Goal: Task Accomplishment & Management: Manage account settings

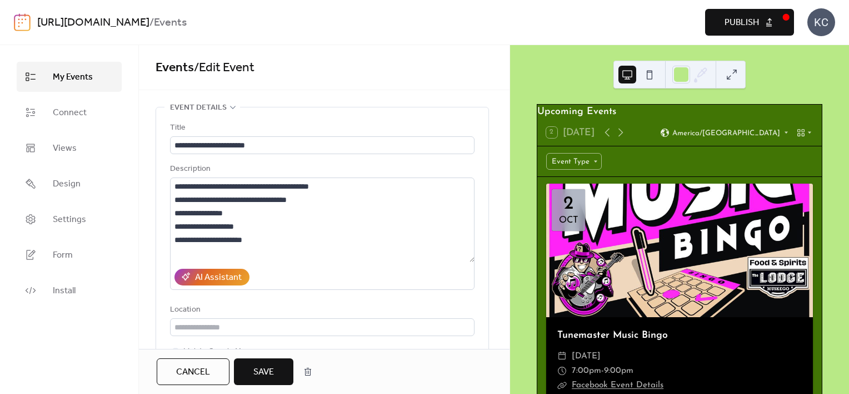
click at [768, 20] on button "Publish" at bounding box center [749, 22] width 89 height 27
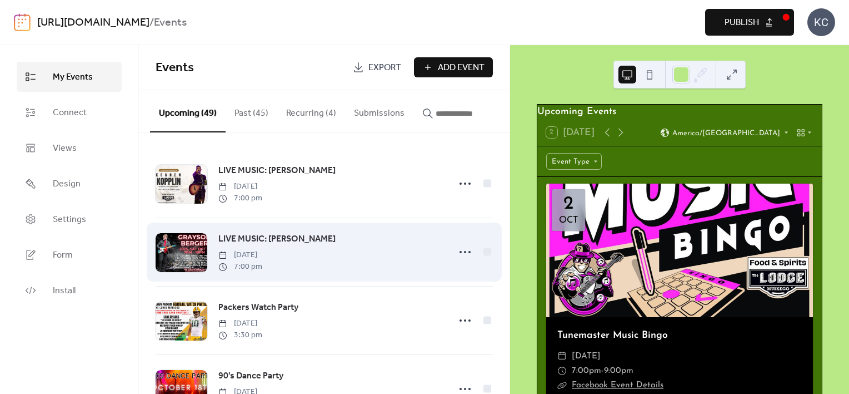
scroll to position [278, 0]
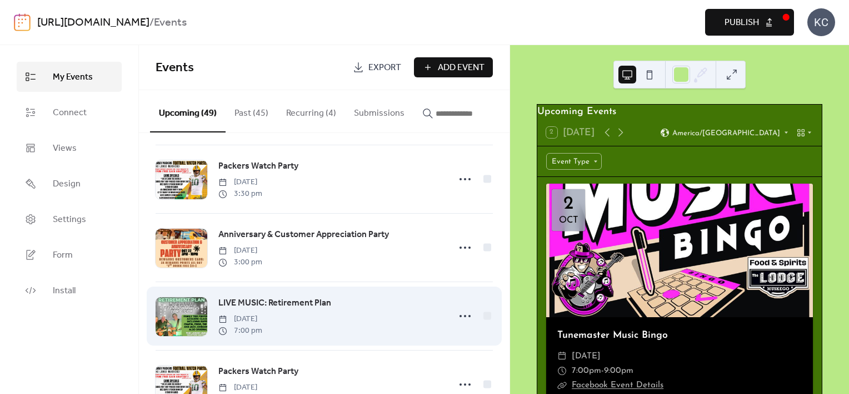
click at [273, 306] on span "LIVE MUSIC: Retirement Plan" at bounding box center [274, 302] width 113 height 13
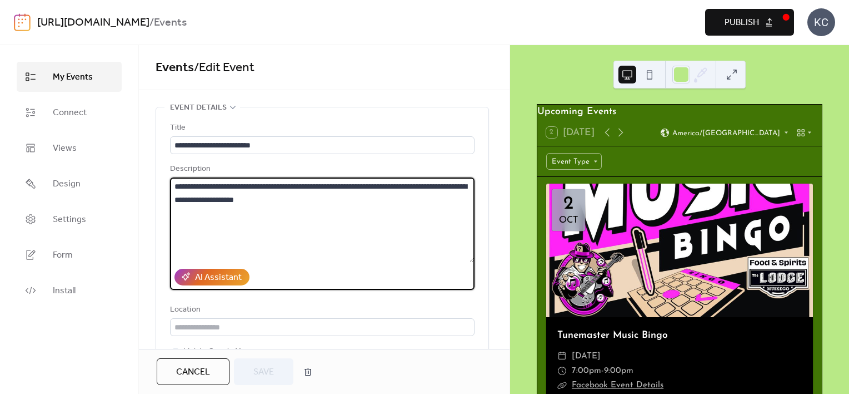
drag, startPoint x: 327, startPoint y: 205, endPoint x: 145, endPoint y: 182, distance: 183.7
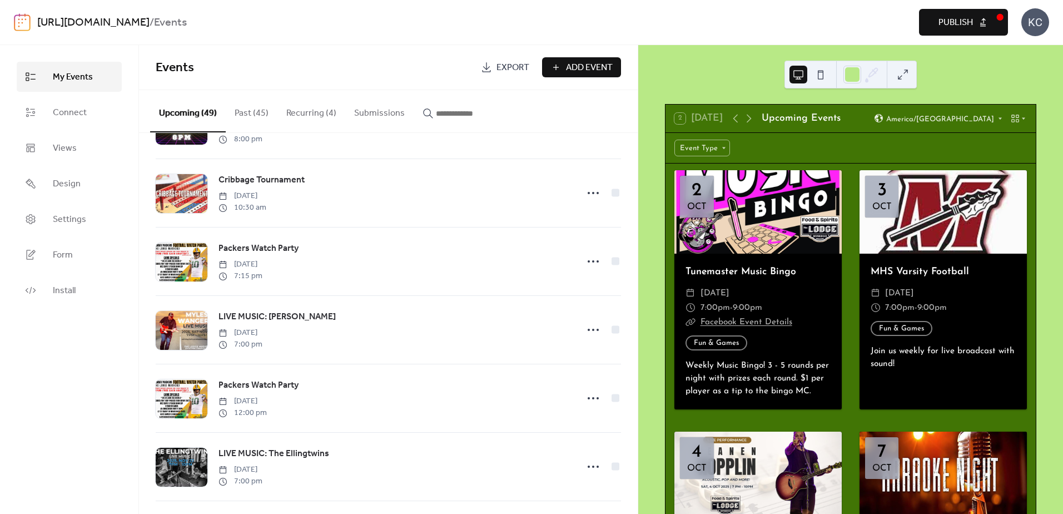
scroll to position [945, 0]
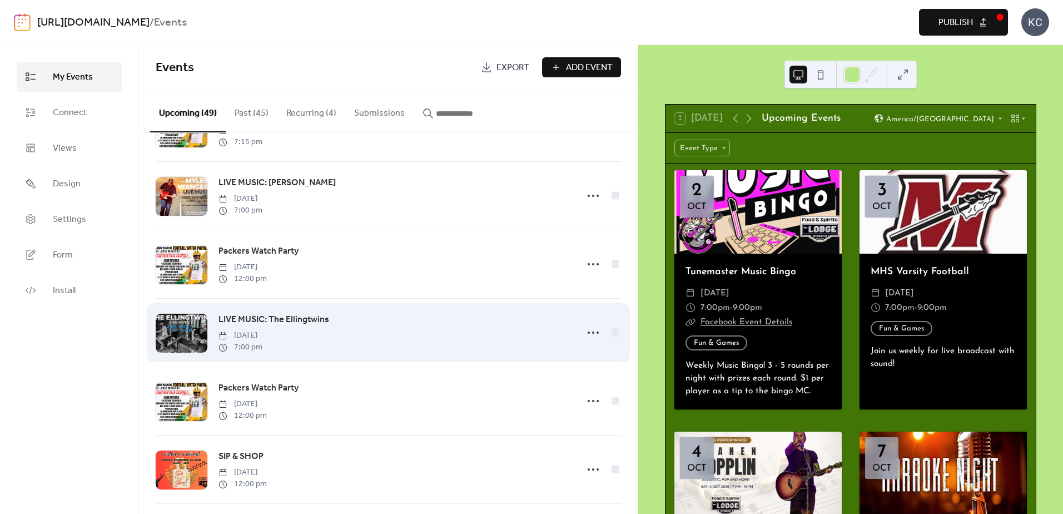
click at [256, 326] on span "LIVE MUSIC: The Ellingtwins" at bounding box center [273, 319] width 111 height 13
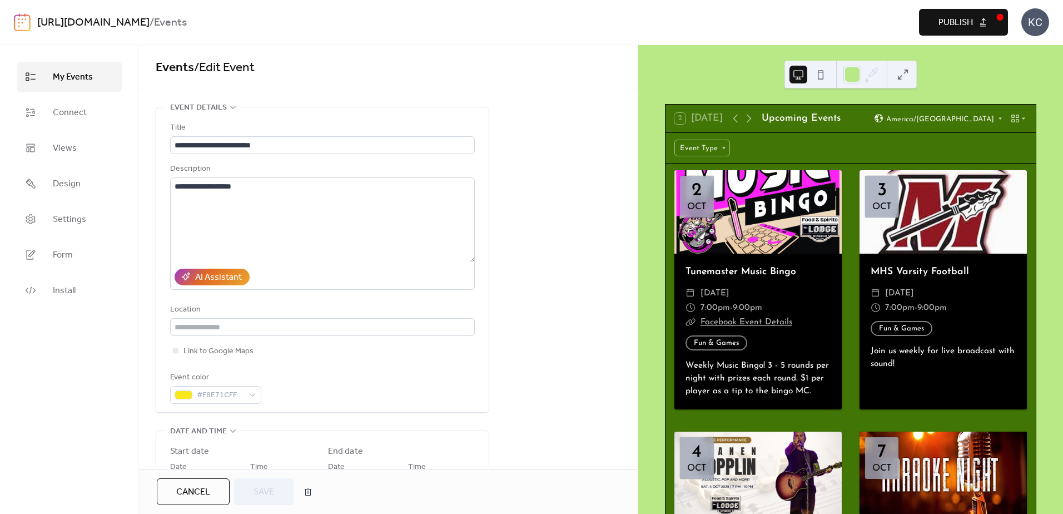
click at [197, 497] on span "Cancel" at bounding box center [193, 491] width 34 height 13
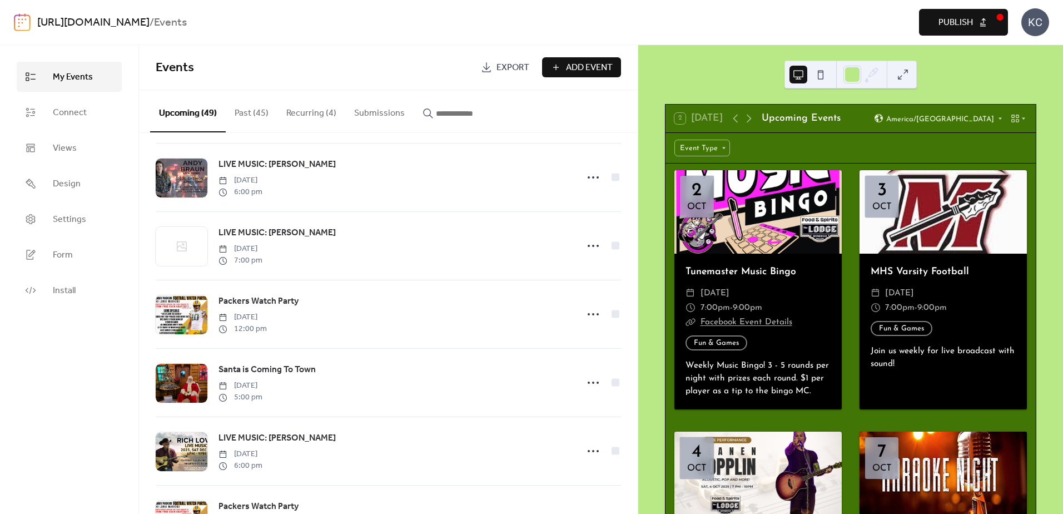
scroll to position [1445, 0]
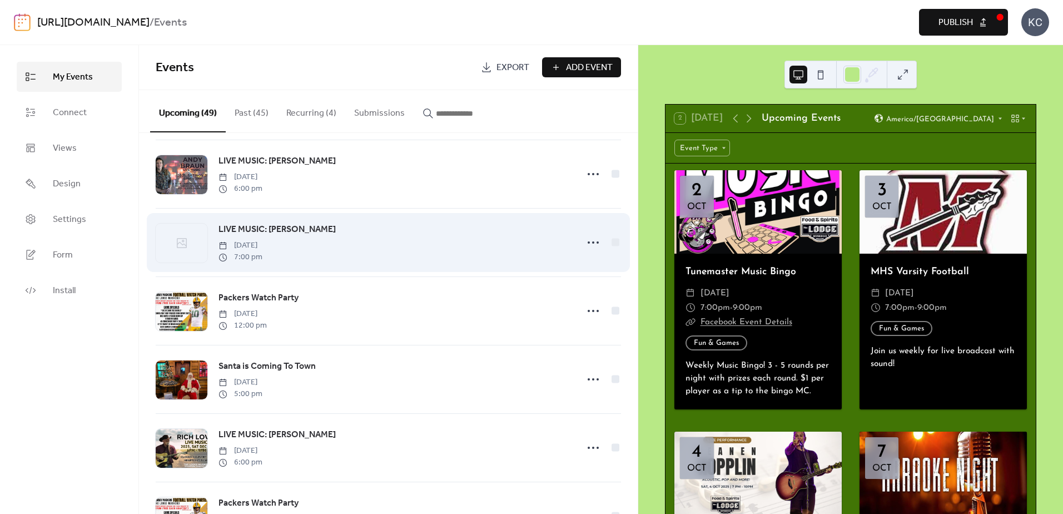
click at [292, 236] on span "LIVE MUSIC: [PERSON_NAME]" at bounding box center [276, 229] width 117 height 13
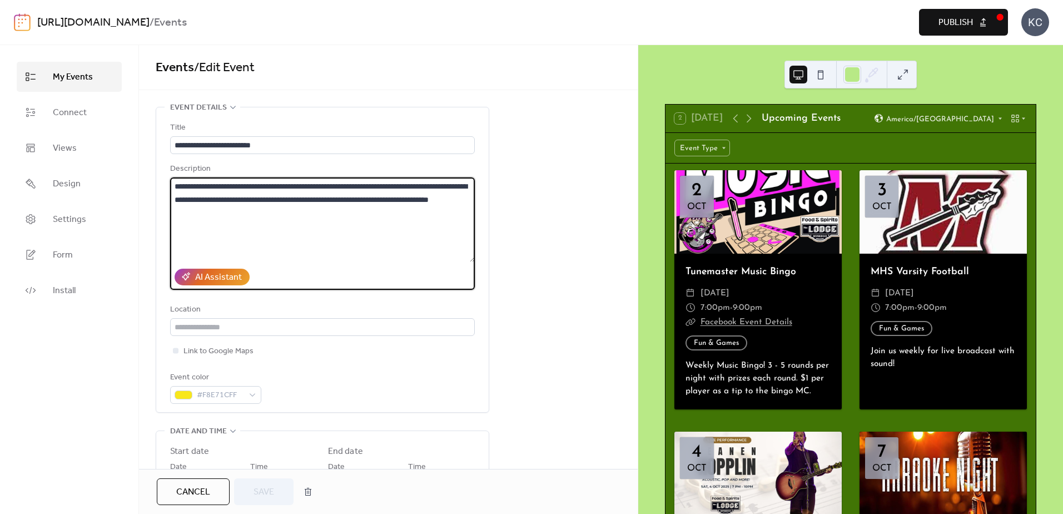
drag, startPoint x: 279, startPoint y: 225, endPoint x: 174, endPoint y: 176, distance: 115.7
click at [174, 176] on div "**********" at bounding box center [322, 225] width 305 height 127
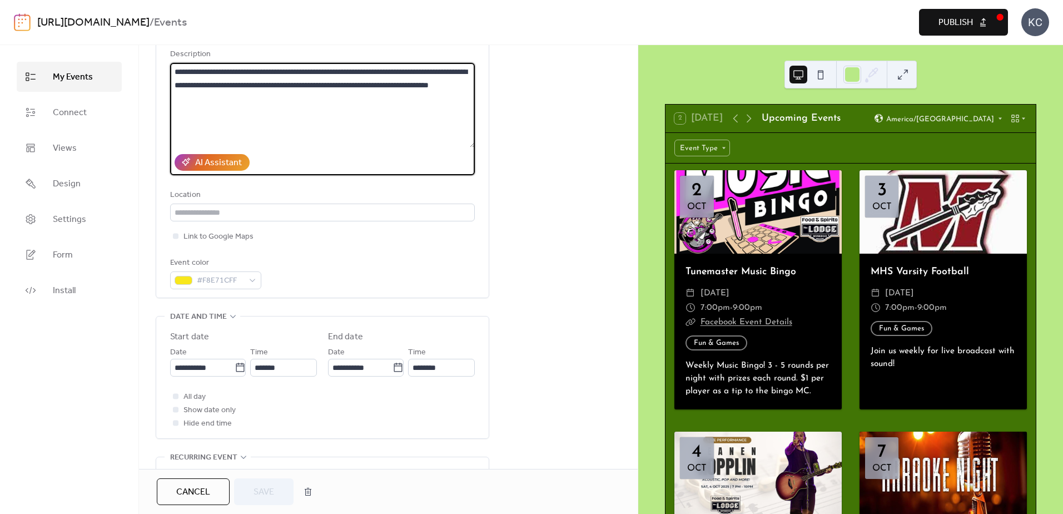
scroll to position [334, 0]
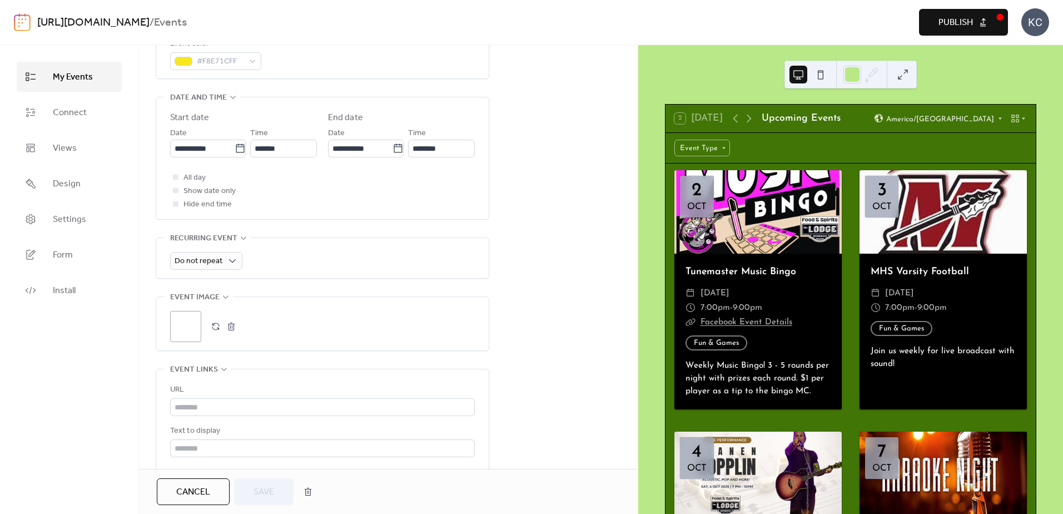
click at [177, 329] on div ";" at bounding box center [185, 326] width 31 height 31
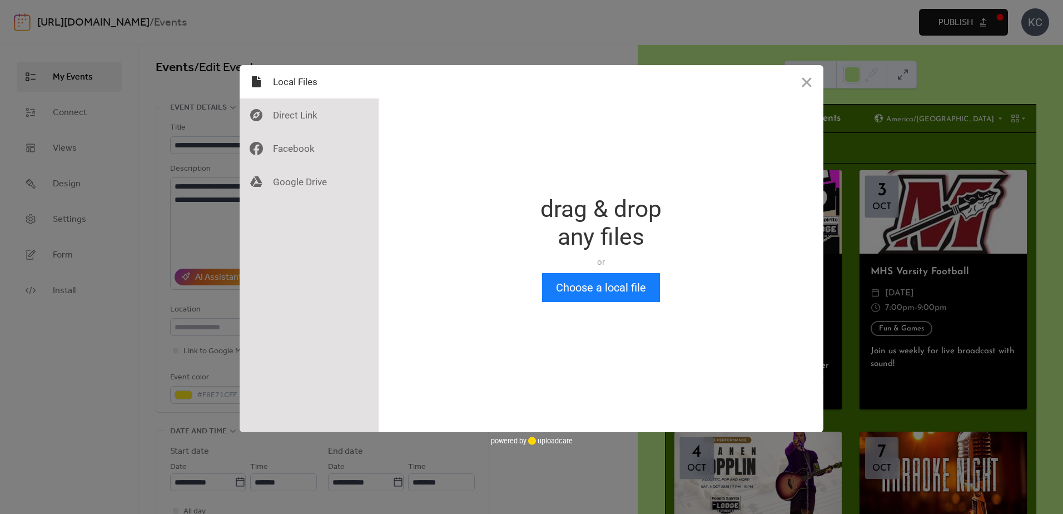
scroll to position [0, 0]
click at [563, 301] on button "Choose a local file" at bounding box center [601, 287] width 118 height 29
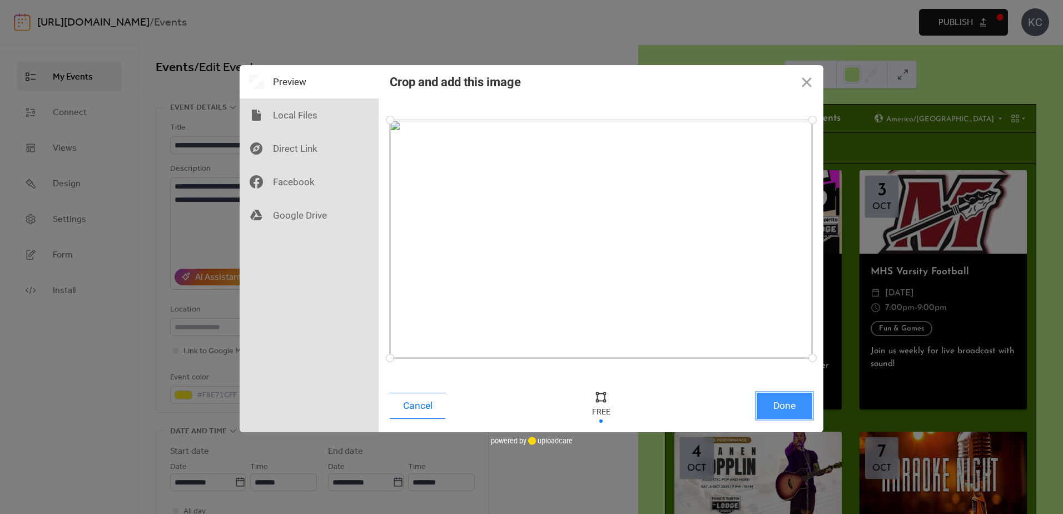
click at [777, 407] on button "Done" at bounding box center [785, 405] width 56 height 26
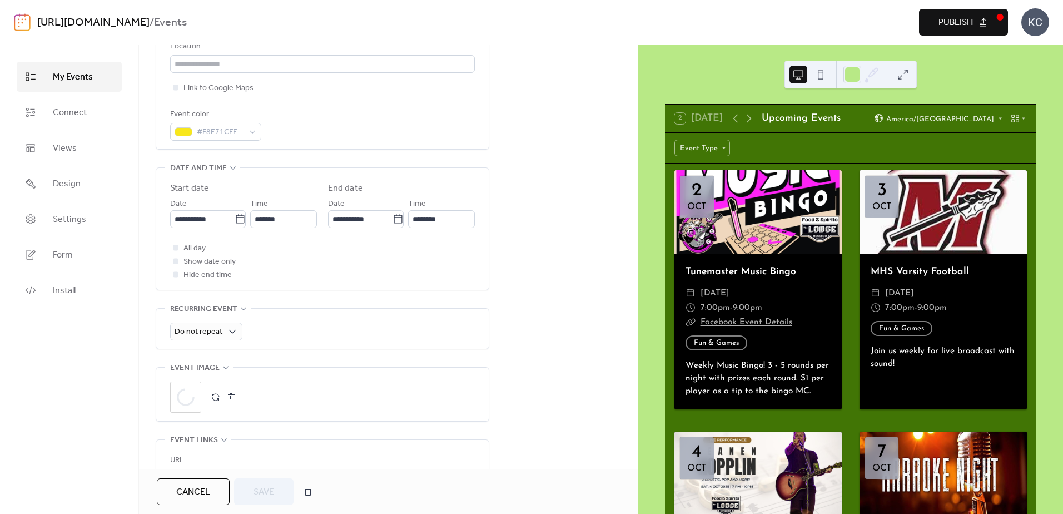
scroll to position [278, 0]
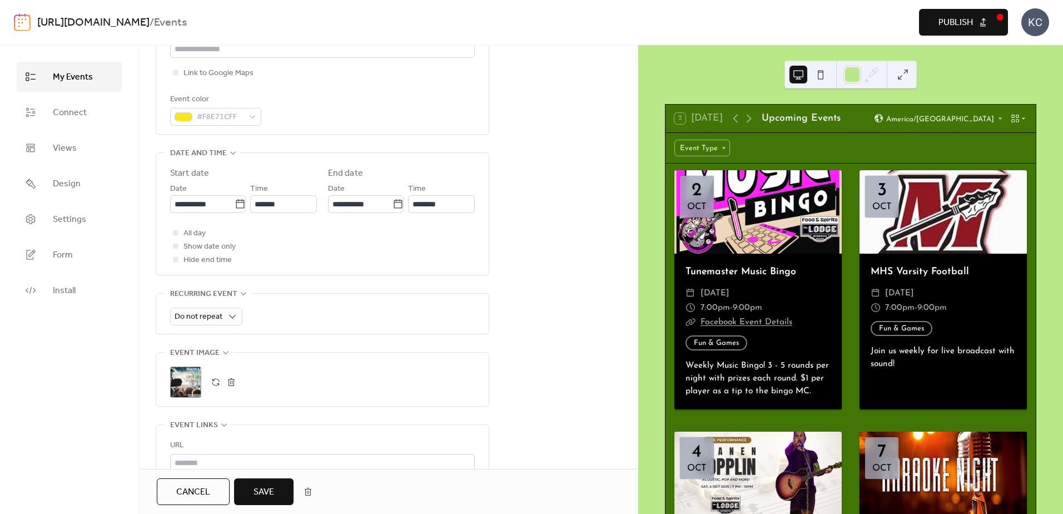
click at [265, 489] on span "Save" at bounding box center [263, 491] width 21 height 13
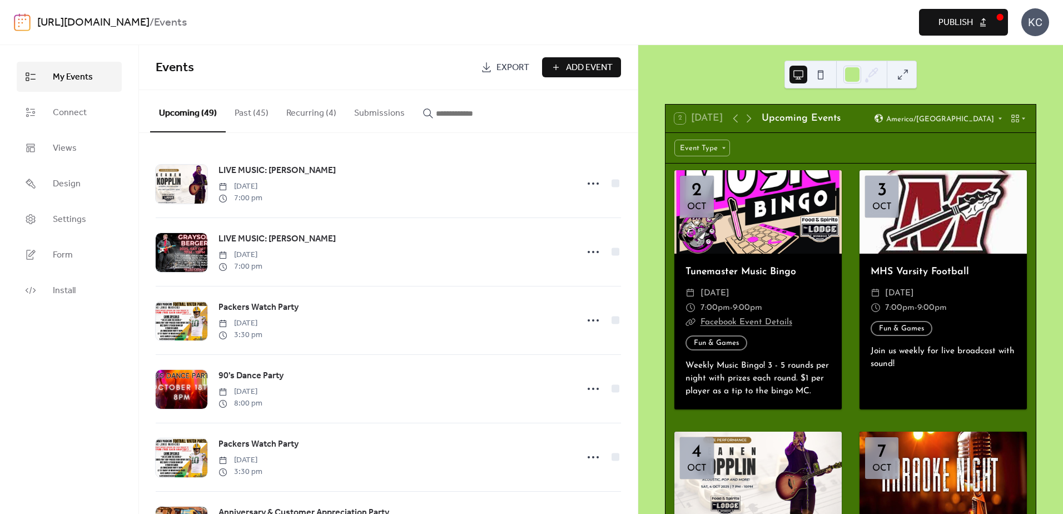
click at [973, 19] on button "Publish" at bounding box center [963, 22] width 89 height 27
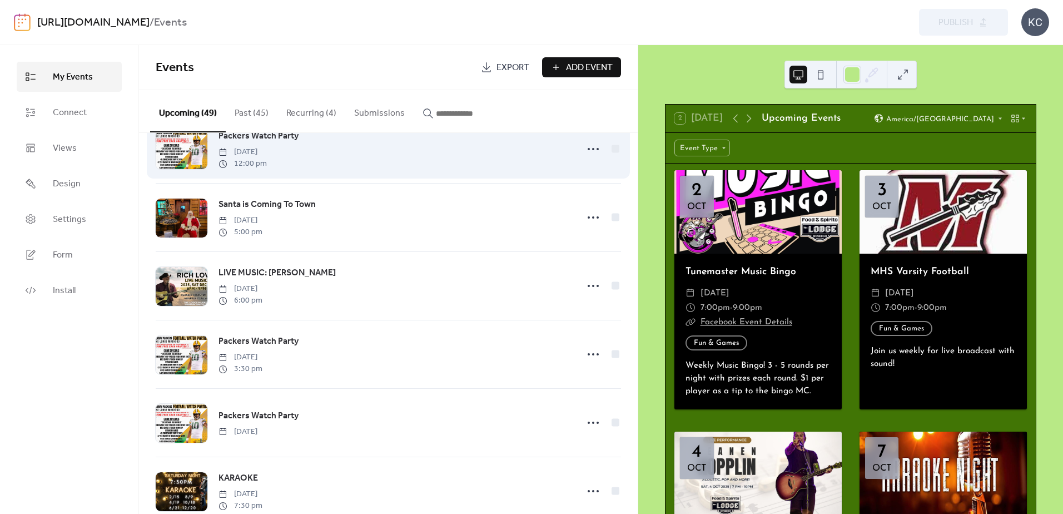
scroll to position [1612, 0]
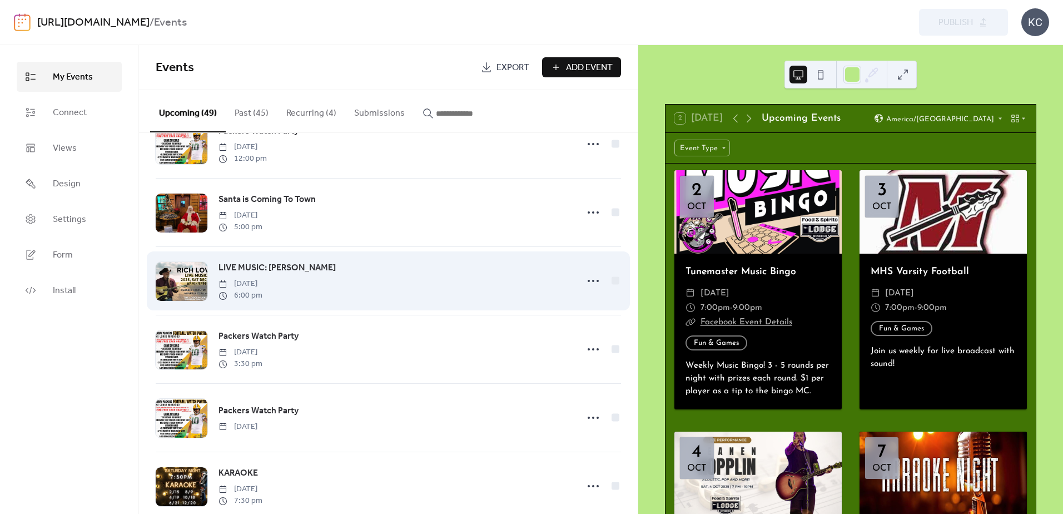
click at [288, 275] on span "LIVE MUSIC: [PERSON_NAME]" at bounding box center [276, 267] width 117 height 13
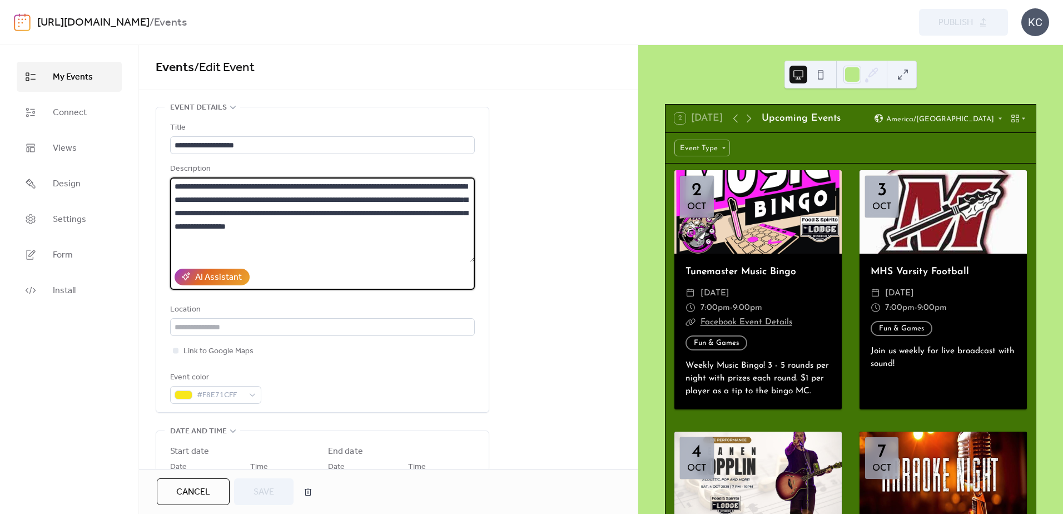
drag, startPoint x: 419, startPoint y: 218, endPoint x: 149, endPoint y: 169, distance: 274.6
click at [431, 207] on textarea "**********" at bounding box center [322, 219] width 305 height 84
drag, startPoint x: 419, startPoint y: 238, endPoint x: 175, endPoint y: 176, distance: 252.2
click at [171, 176] on div "**********" at bounding box center [322, 225] width 305 height 127
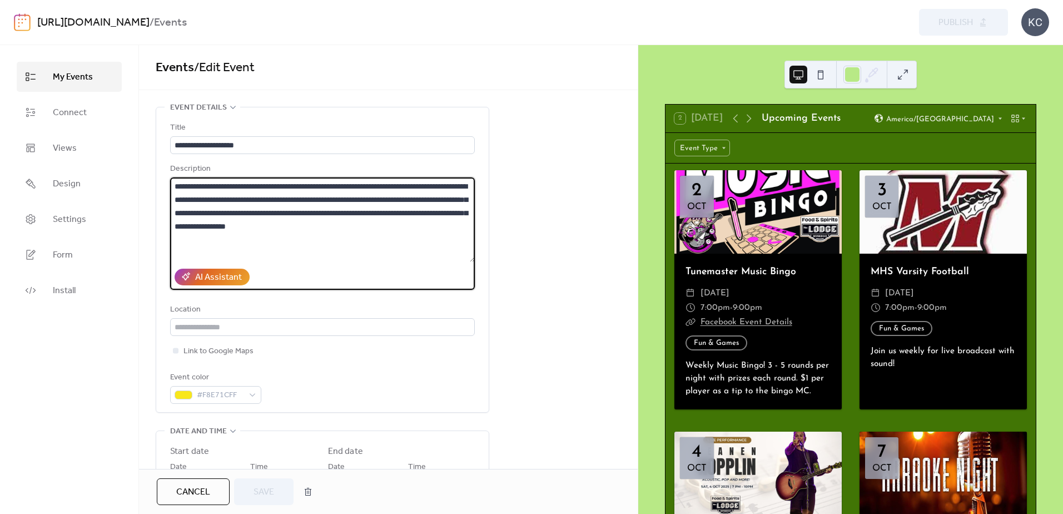
click at [197, 499] on span "Cancel" at bounding box center [193, 491] width 34 height 13
